Goal: Task Accomplishment & Management: Manage account settings

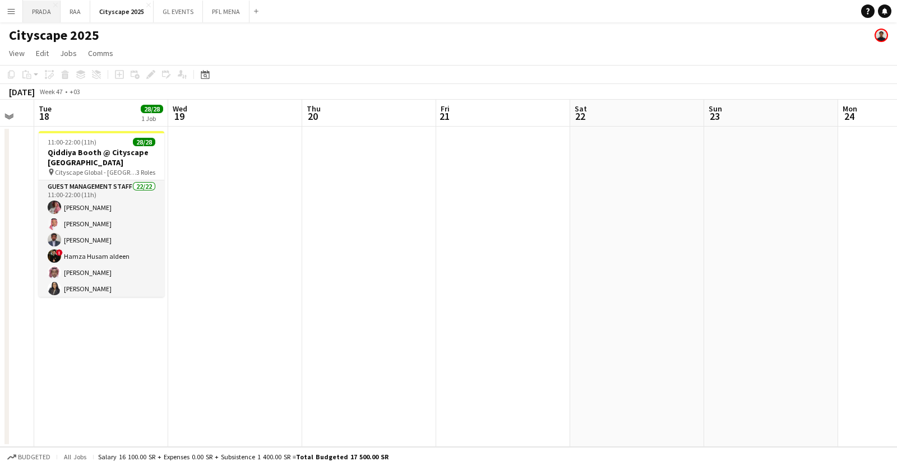
click at [42, 15] on button "PRADA Close" at bounding box center [42, 12] width 38 height 22
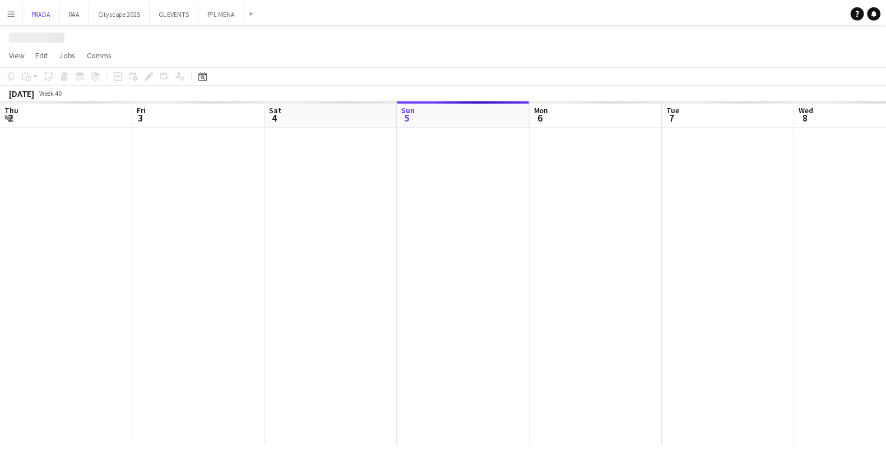
scroll to position [0, 268]
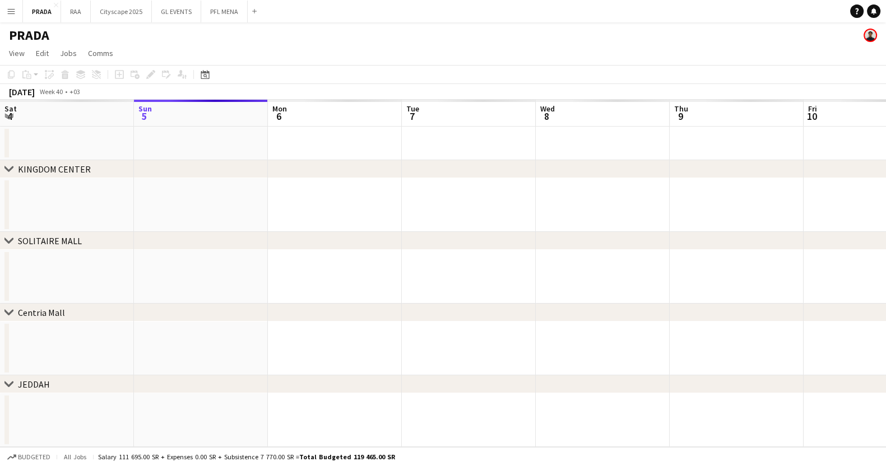
drag, startPoint x: 73, startPoint y: 172, endPoint x: 390, endPoint y: 175, distance: 316.7
click at [390, 175] on div "chevron-right KINGDOM CENTER chevron-right SOLITAIRE MALL chevron-right Centria…" at bounding box center [443, 274] width 886 height 348
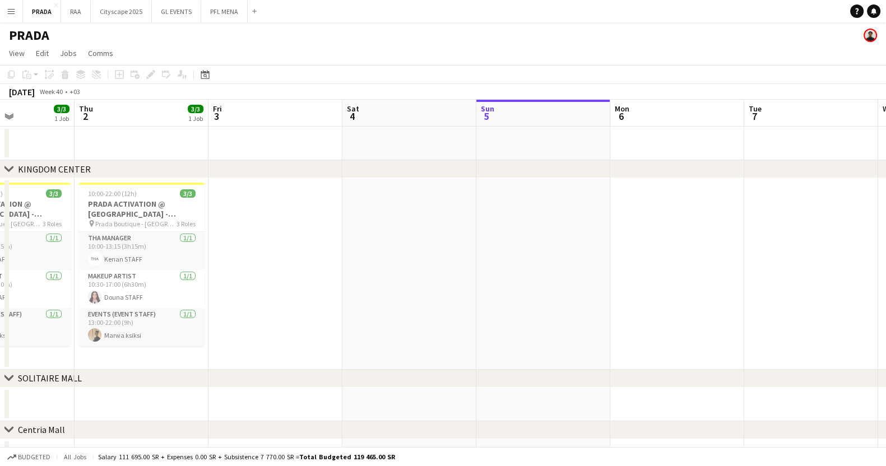
drag, startPoint x: 160, startPoint y: 251, endPoint x: 502, endPoint y: 244, distance: 342.0
click at [502, 245] on app-calendar-viewport "Mon 29 Tue 30 Wed 1 3/3 1 Job Thu 2 3/3 1 Job Fri 3 Sat 4 Sun 5 Mon 6 Tue 7 Wed…" at bounding box center [443, 312] width 886 height 425
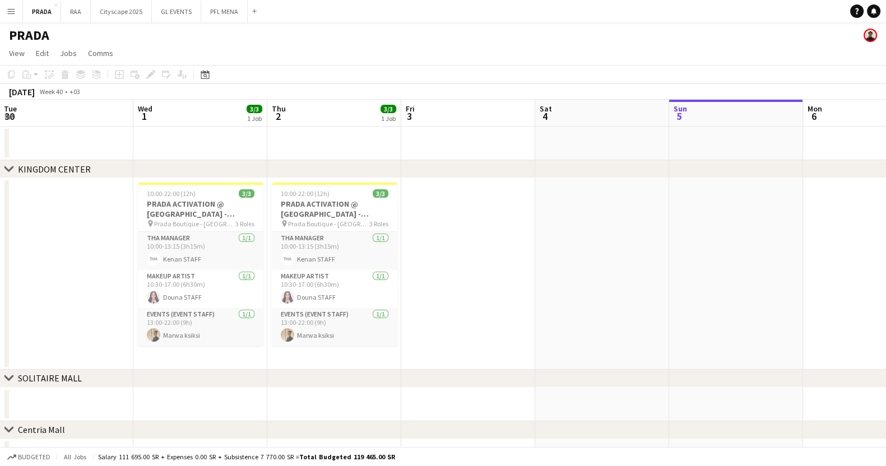
scroll to position [0, 239]
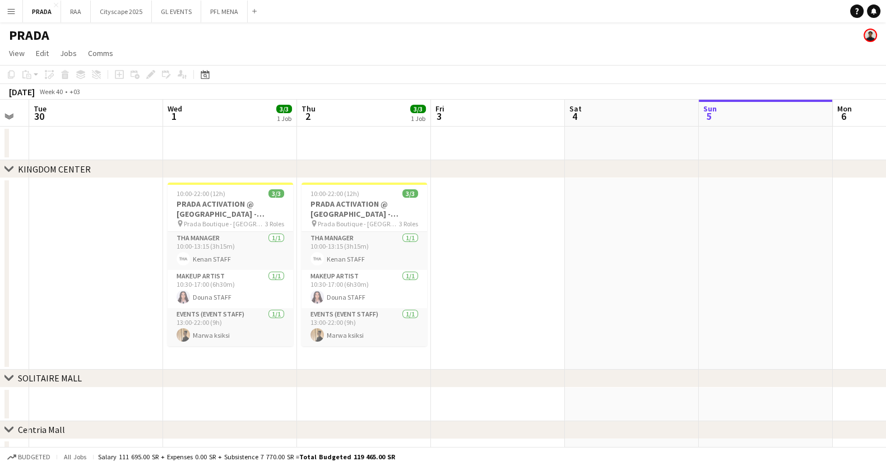
drag, startPoint x: 331, startPoint y: 251, endPoint x: 485, endPoint y: 245, distance: 153.7
click at [485, 245] on app-calendar-viewport "Sun 28 Mon 29 Tue 30 Wed 1 3/3 1 Job Thu 2 3/3 1 Job Fri 3 Sat 4 Sun 5 Mon 6 Tu…" at bounding box center [443, 312] width 886 height 425
click at [351, 321] on app-card-role "Events (Event Staff) 1/1 13:00-22:00 (9h) Marwa ksiksi" at bounding box center [365, 327] width 126 height 38
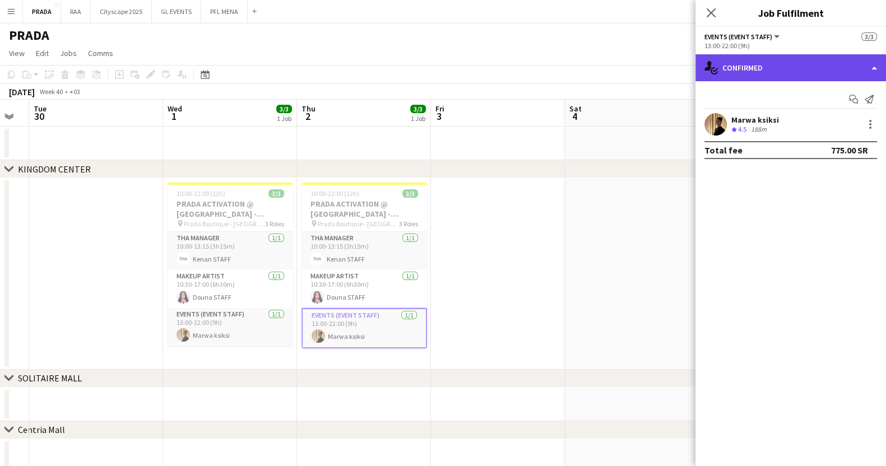
click at [756, 64] on div "single-neutral-actions-check-2 Confirmed" at bounding box center [791, 67] width 191 height 27
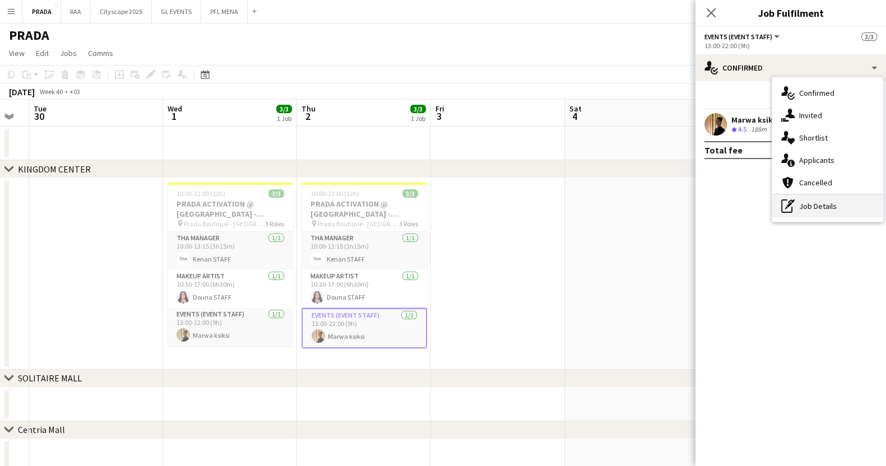
click at [848, 203] on div "pen-write Job Details" at bounding box center [827, 206] width 111 height 22
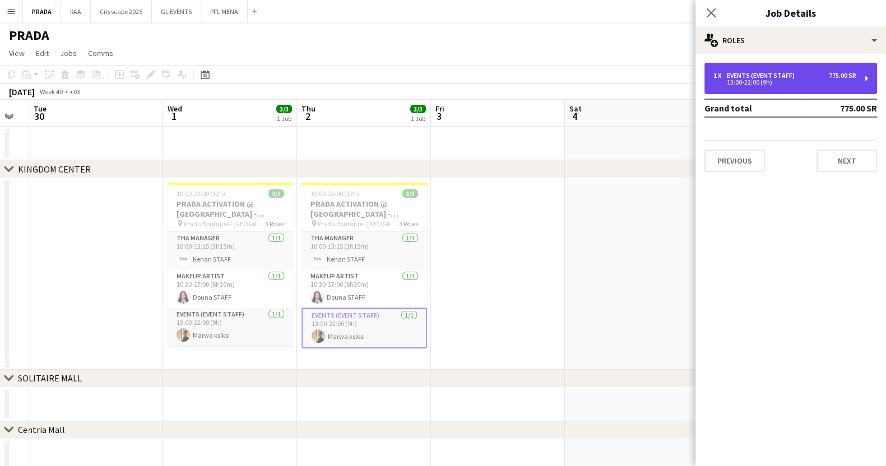
click at [763, 81] on div "13:00-22:00 (9h)" at bounding box center [785, 83] width 143 height 6
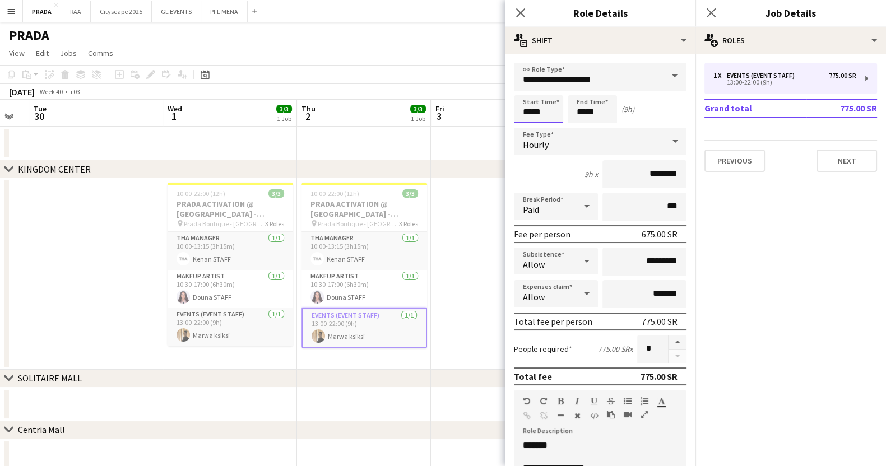
click at [538, 111] on body "Menu Boards Boards Boards All jobs Status Workforce Workforce My Workforce Recr…" at bounding box center [443, 272] width 886 height 544
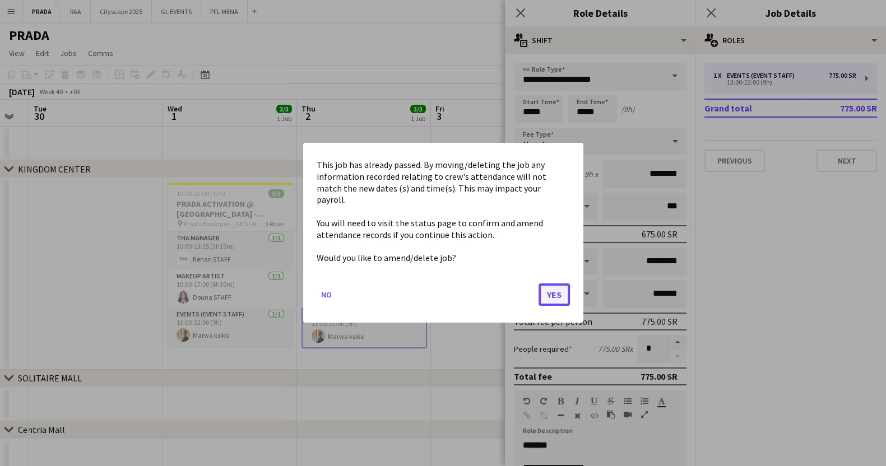
click at [561, 284] on button "Yes" at bounding box center [554, 295] width 31 height 22
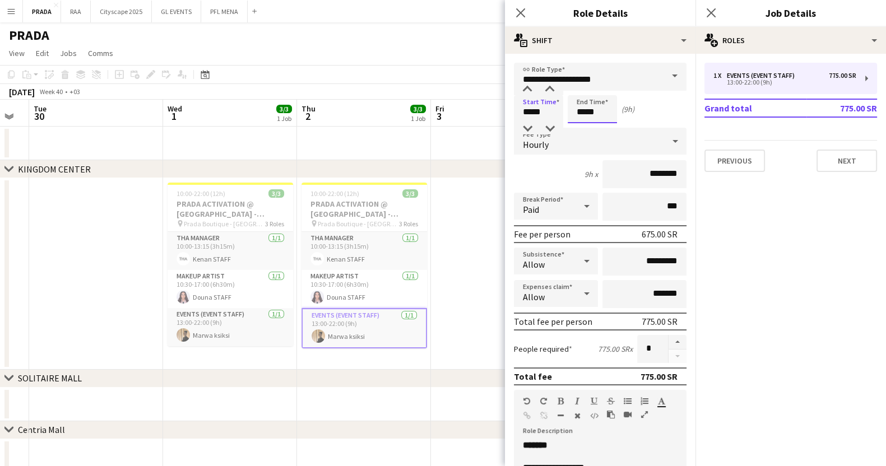
click at [586, 112] on input "*****" at bounding box center [592, 109] width 49 height 28
click at [580, 90] on div at bounding box center [581, 89] width 22 height 11
click at [585, 127] on div at bounding box center [581, 128] width 22 height 11
type input "*****"
click at [583, 90] on div at bounding box center [581, 89] width 22 height 11
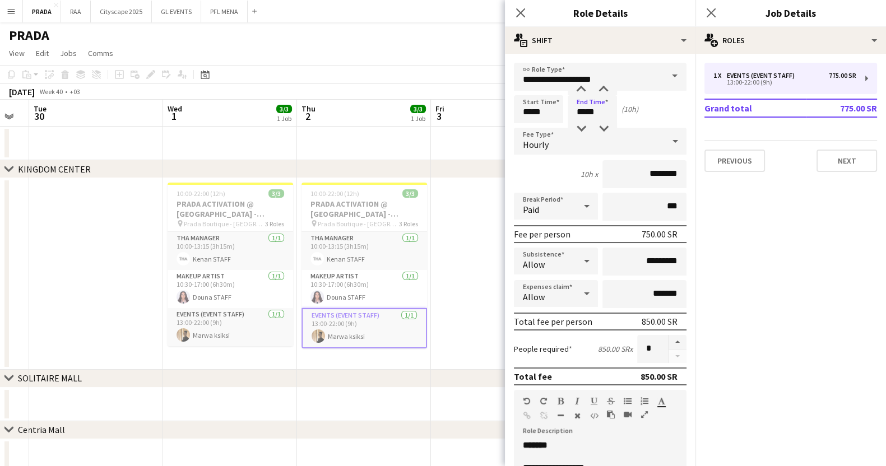
click at [475, 258] on app-date-cell at bounding box center [498, 274] width 134 height 192
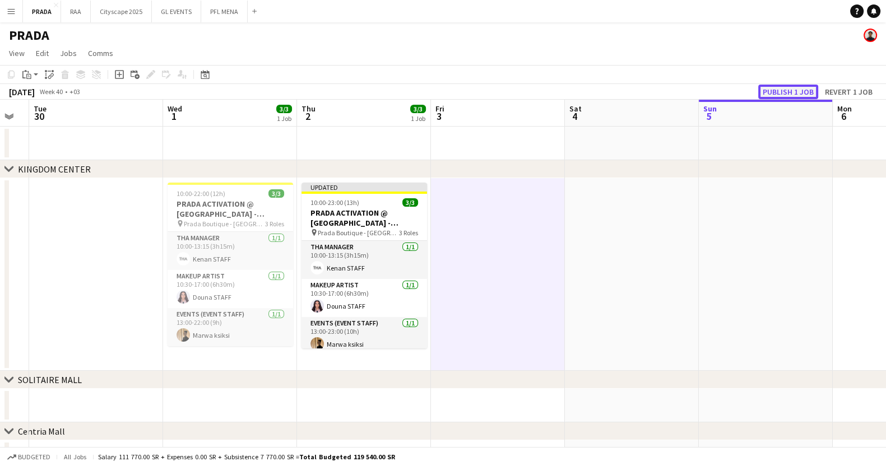
click at [774, 91] on button "Publish 1 job" at bounding box center [788, 92] width 60 height 15
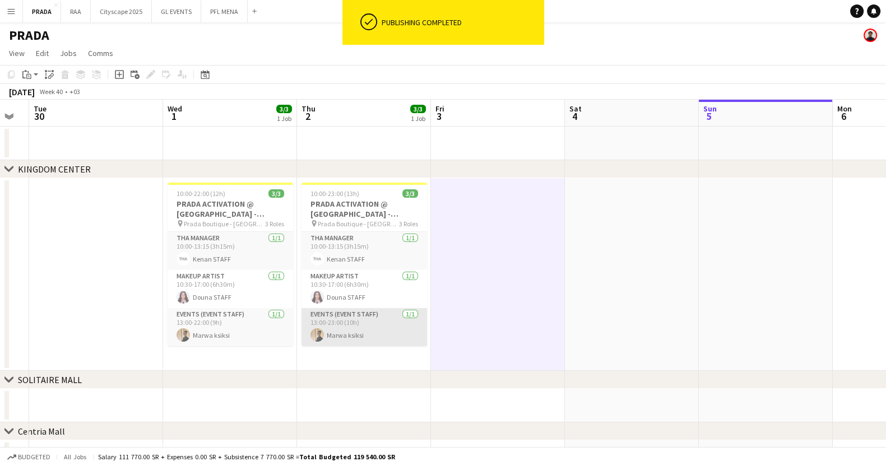
click at [387, 336] on app-card-role "Events (Event Staff) 1/1 13:00-23:00 (10h) Marwa ksiksi" at bounding box center [365, 327] width 126 height 38
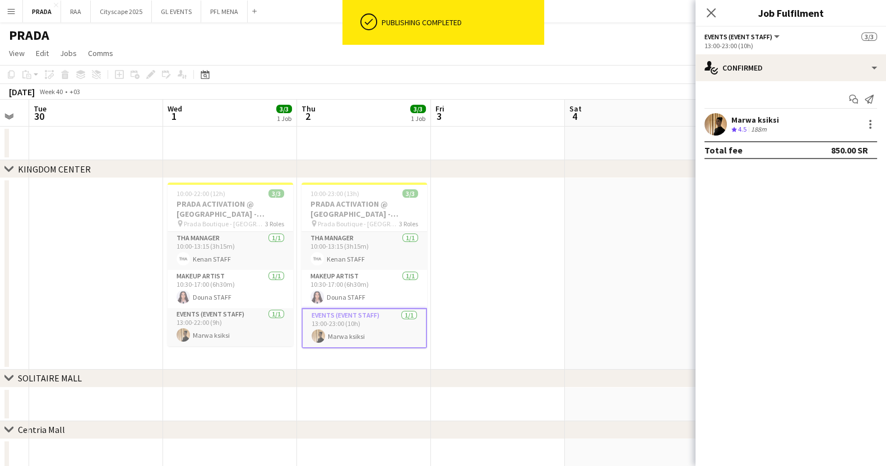
click at [530, 251] on app-date-cell at bounding box center [498, 274] width 134 height 192
